Goal: Task Accomplishment & Management: Use online tool/utility

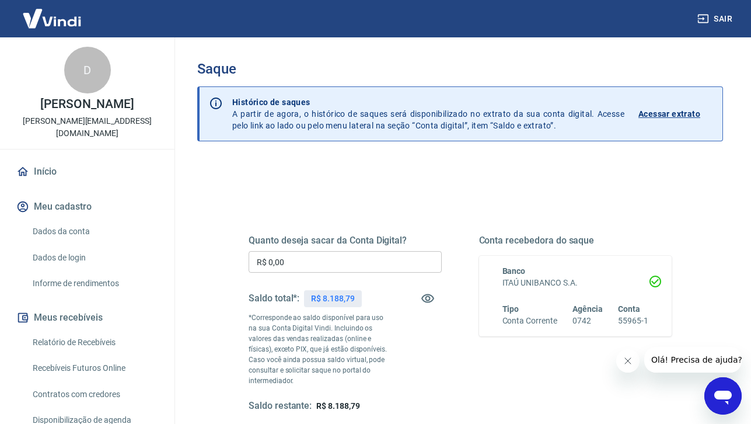
scroll to position [69, 0]
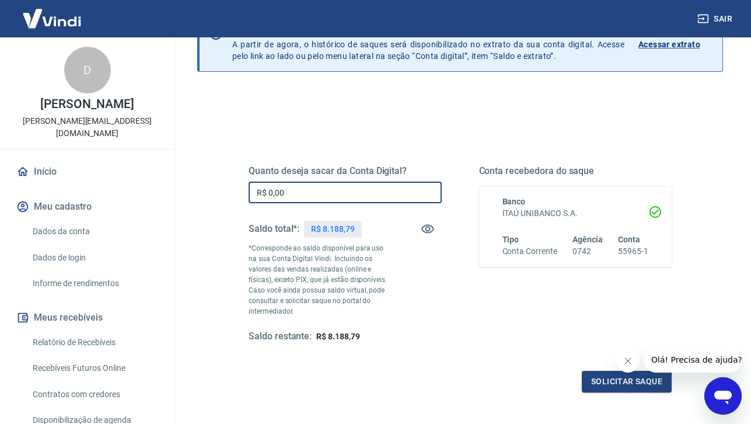
click at [339, 199] on input "R$ 0,00" at bounding box center [345, 193] width 193 height 22
type input "R$ 8.188,00"
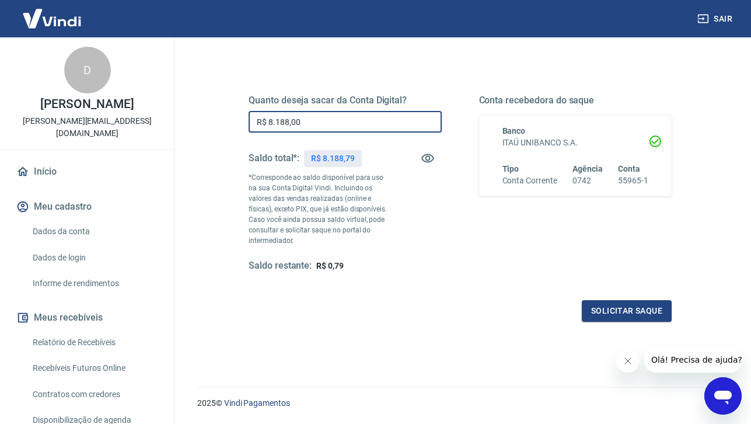
scroll to position [165, 0]
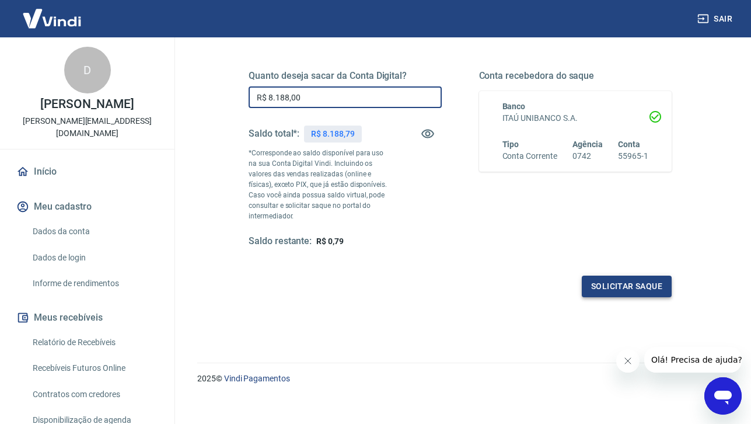
click at [632, 287] on button "Solicitar saque" at bounding box center [627, 287] width 90 height 22
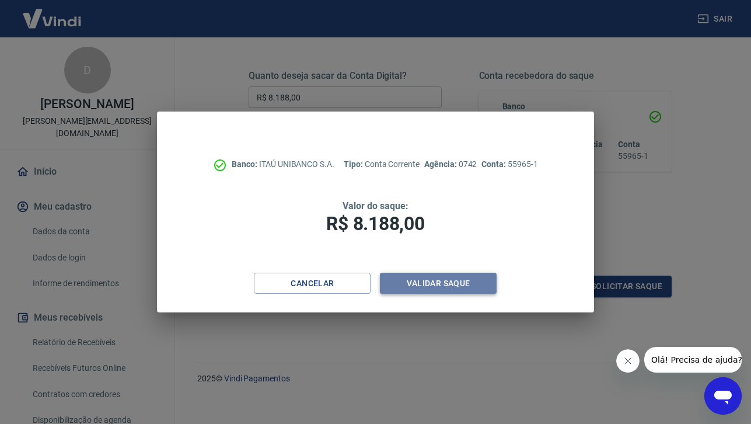
click at [441, 283] on button "Validar saque" at bounding box center [438, 284] width 117 height 22
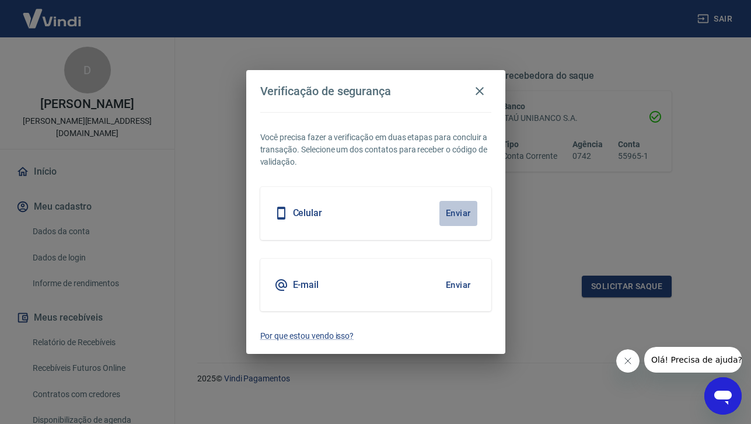
click at [461, 211] on button "Enviar" at bounding box center [459, 213] width 38 height 25
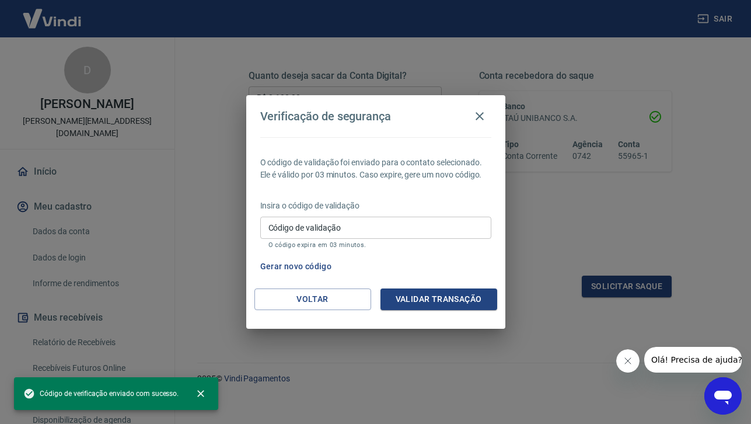
click at [345, 224] on input "Código de validação" at bounding box center [375, 228] width 231 height 22
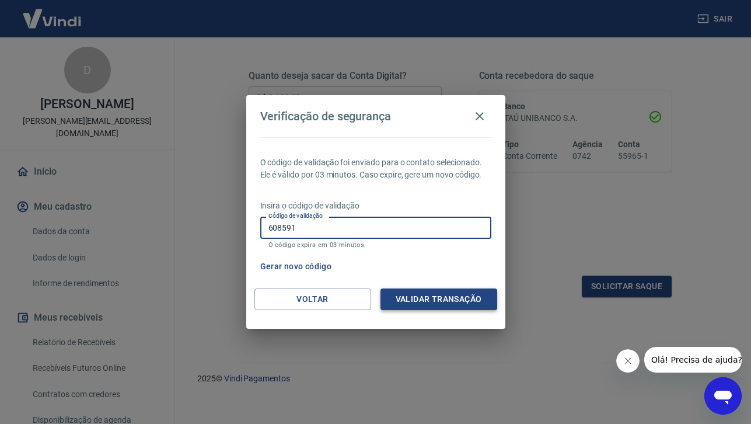
type input "608591"
click at [436, 300] on button "Validar transação" at bounding box center [439, 299] width 117 height 22
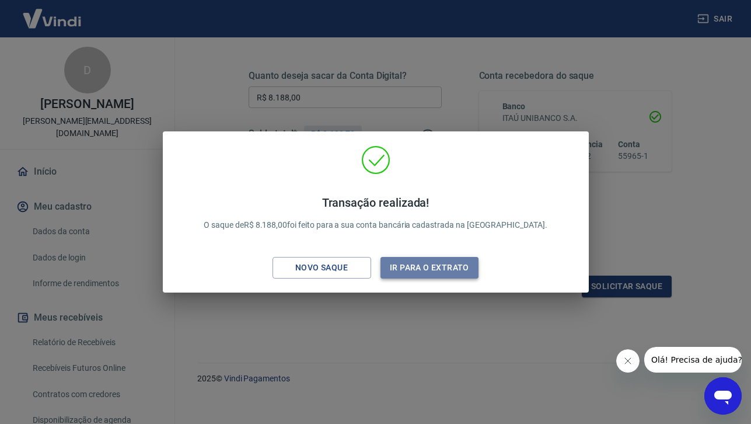
click at [406, 266] on button "Ir para o extrato" at bounding box center [430, 268] width 99 height 22
